Goal: Task Accomplishment & Management: Manage account settings

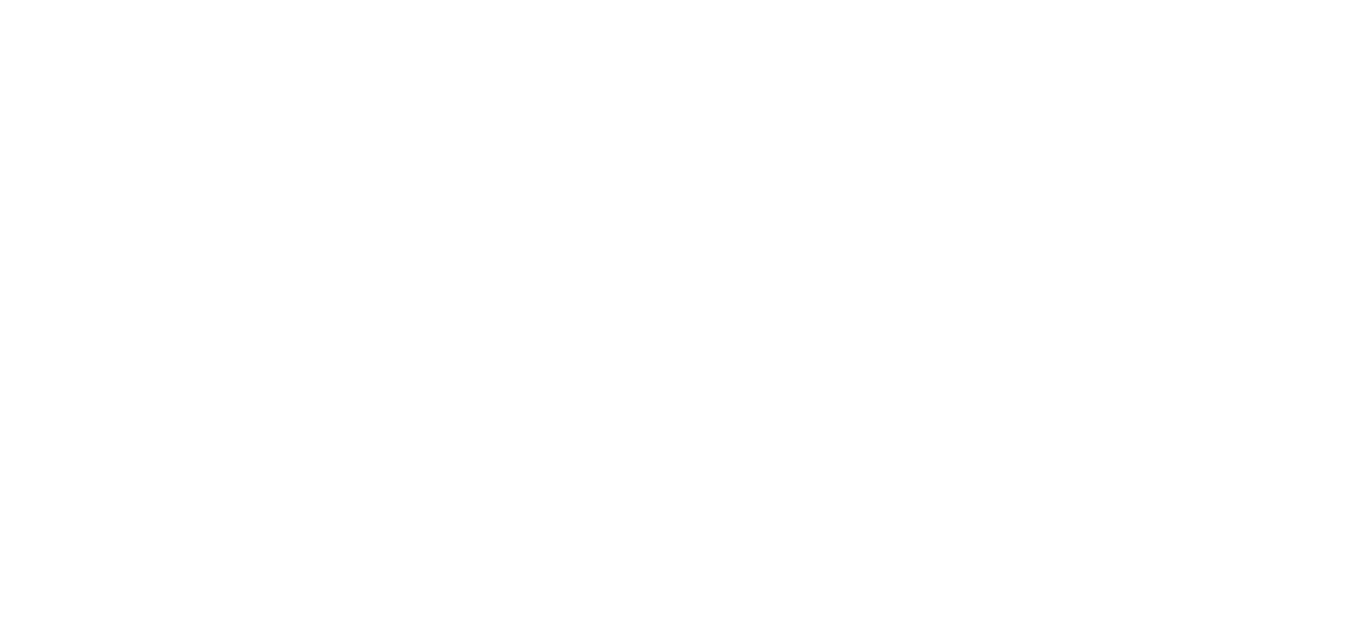
type input "**********"
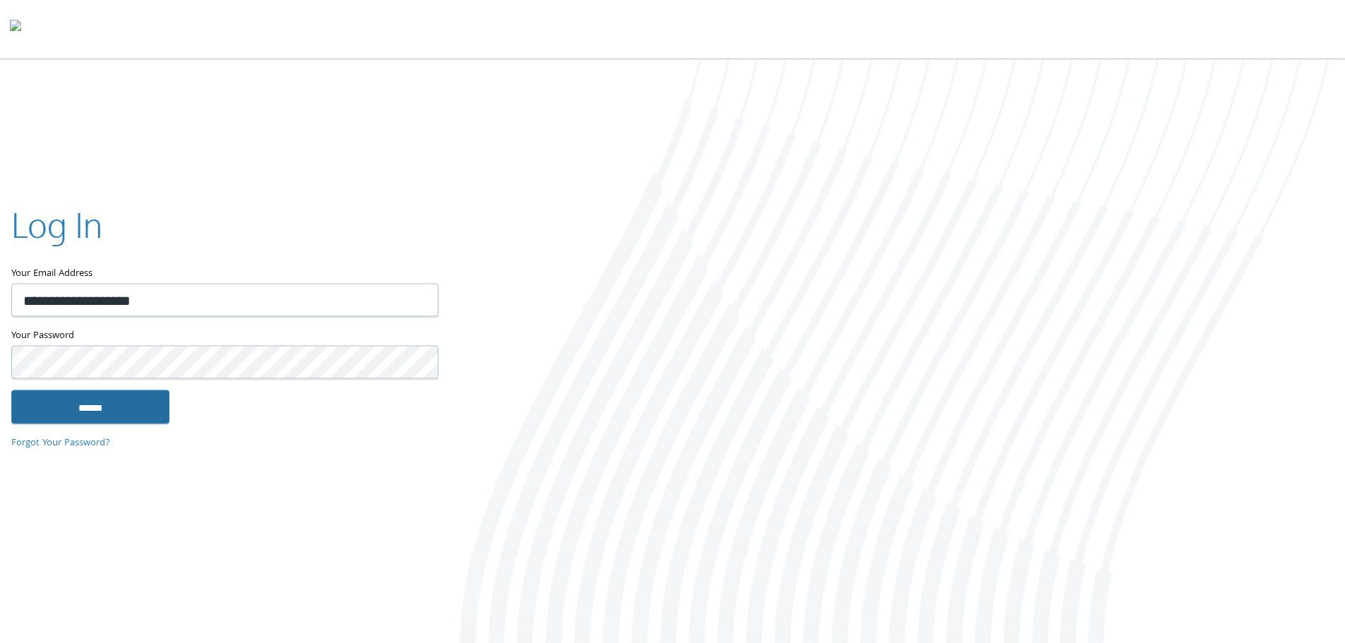
click at [78, 414] on input "******" at bounding box center [90, 407] width 158 height 34
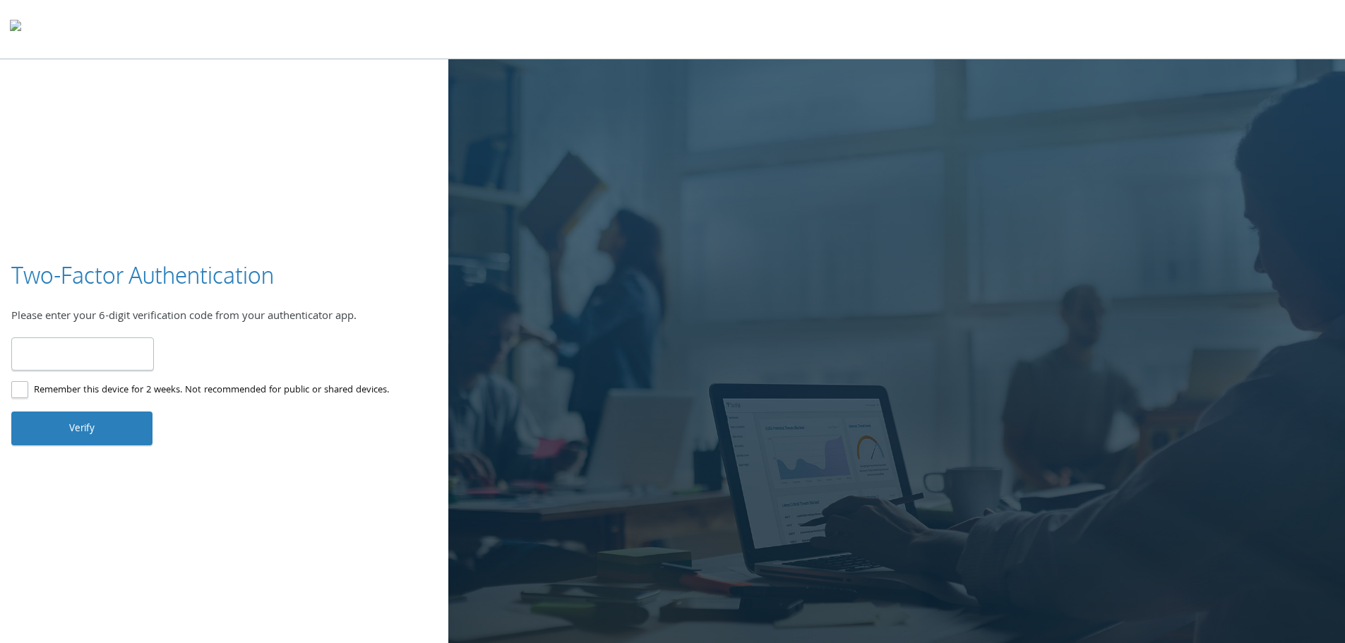
click at [112, 351] on input "number" at bounding box center [82, 354] width 143 height 33
type input "******"
